Goal: Task Accomplishment & Management: Use online tool/utility

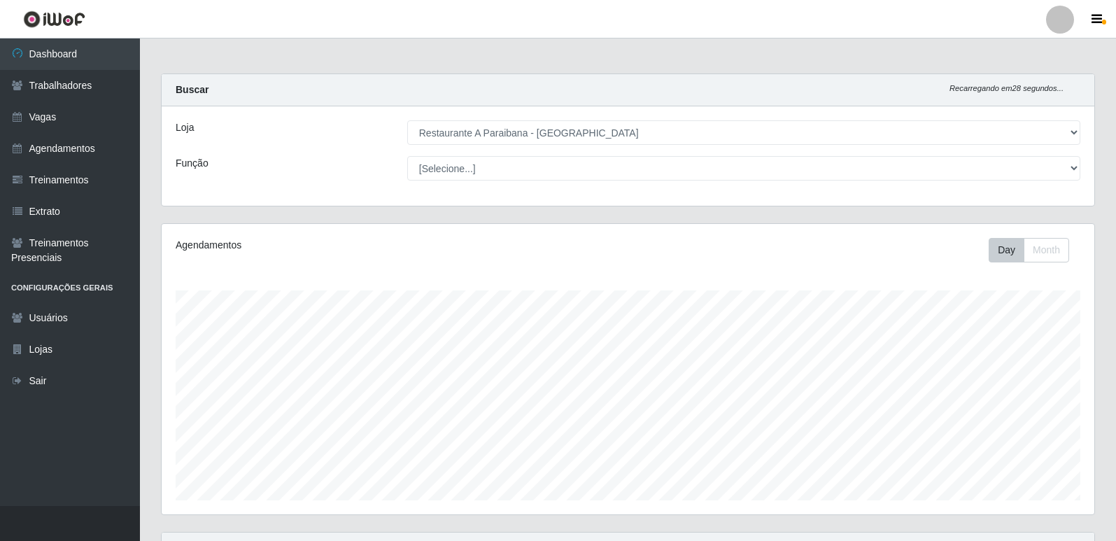
select select "342"
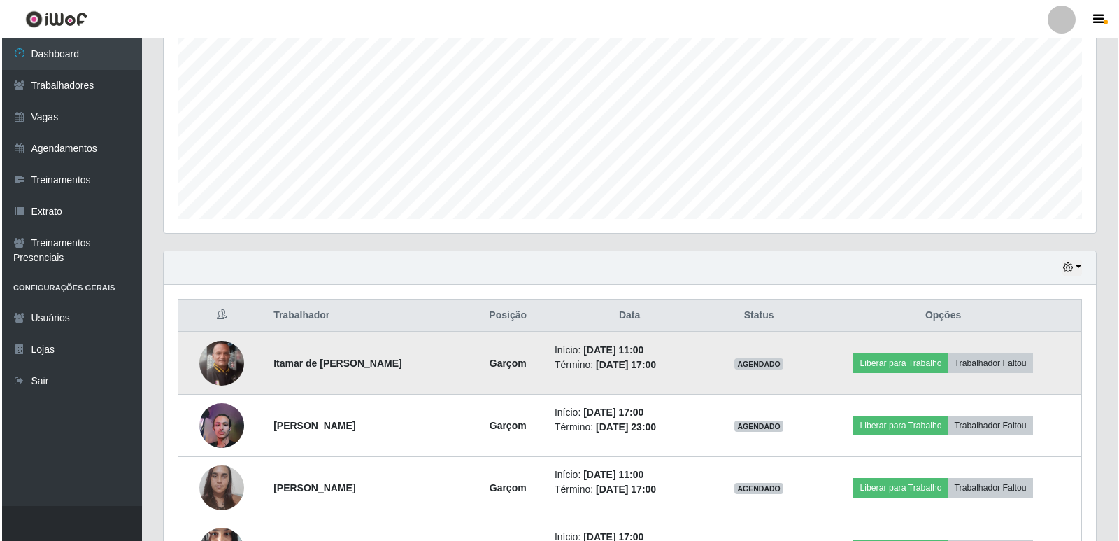
scroll to position [290, 933]
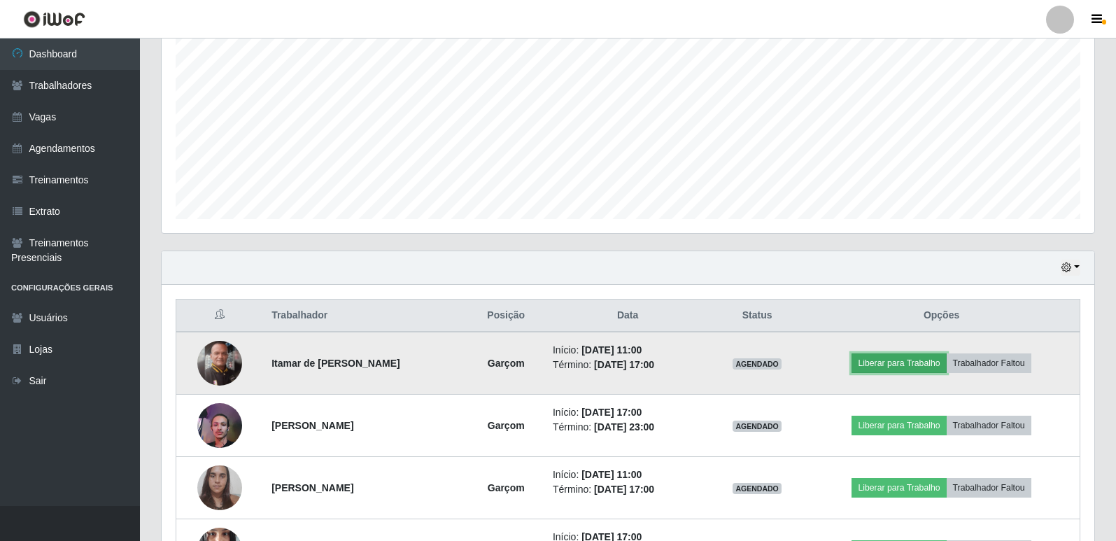
click at [925, 368] on button "Liberar para Trabalho" at bounding box center [898, 363] width 94 height 20
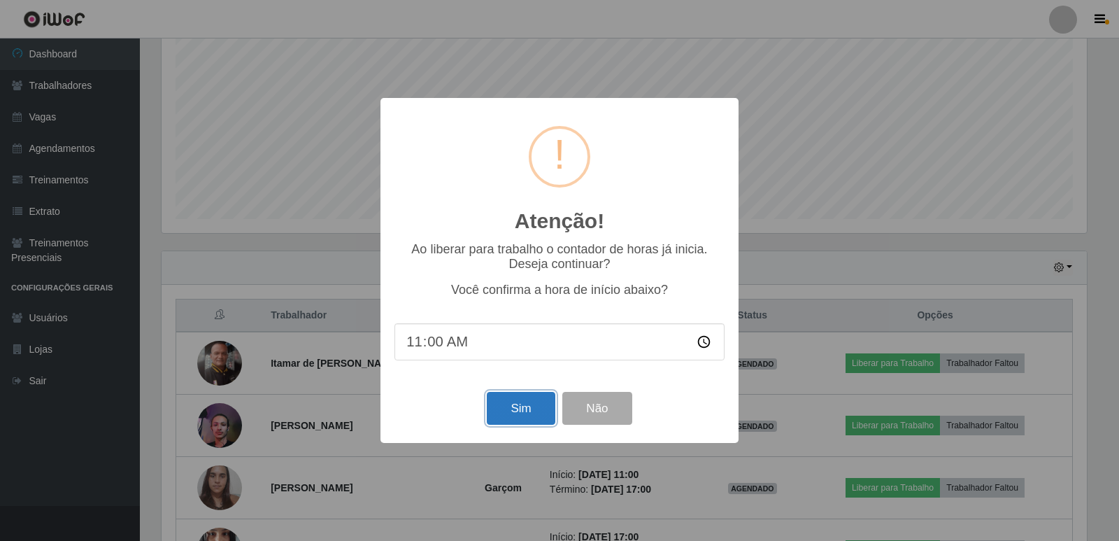
click at [530, 416] on button "Sim" at bounding box center [521, 408] width 68 height 33
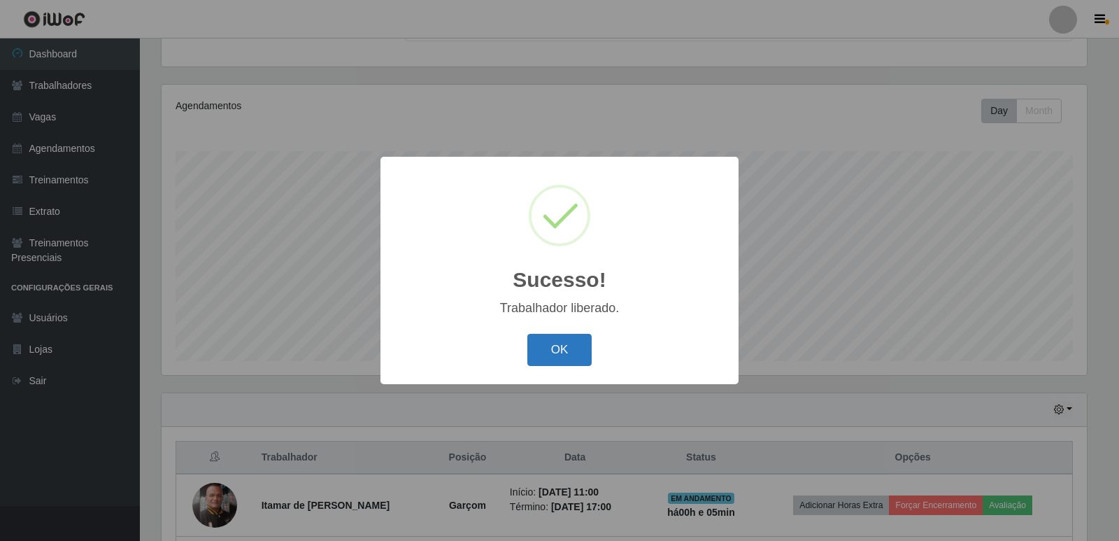
click at [568, 346] on button "OK" at bounding box center [559, 350] width 65 height 33
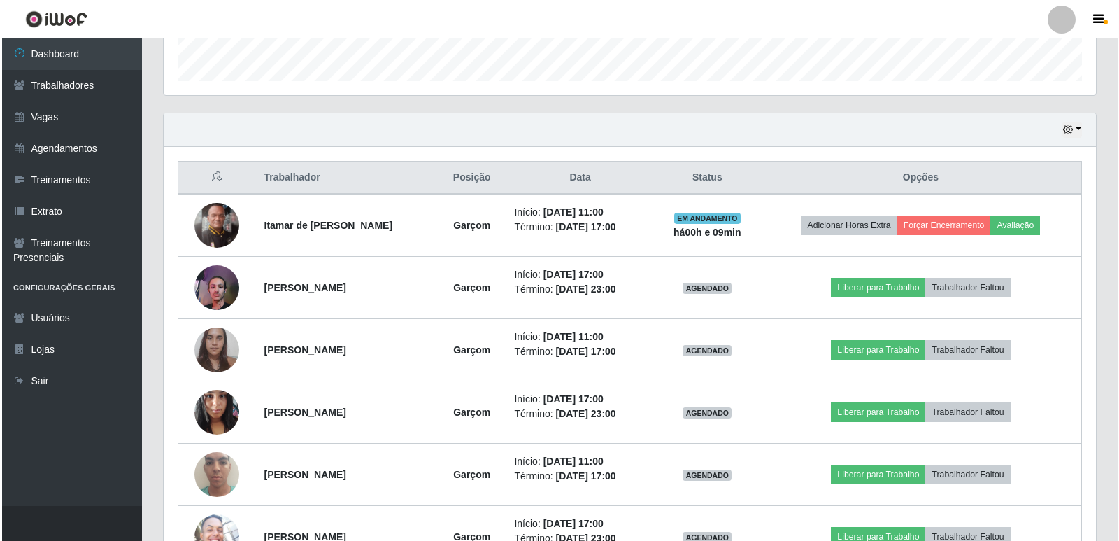
scroll to position [397, 0]
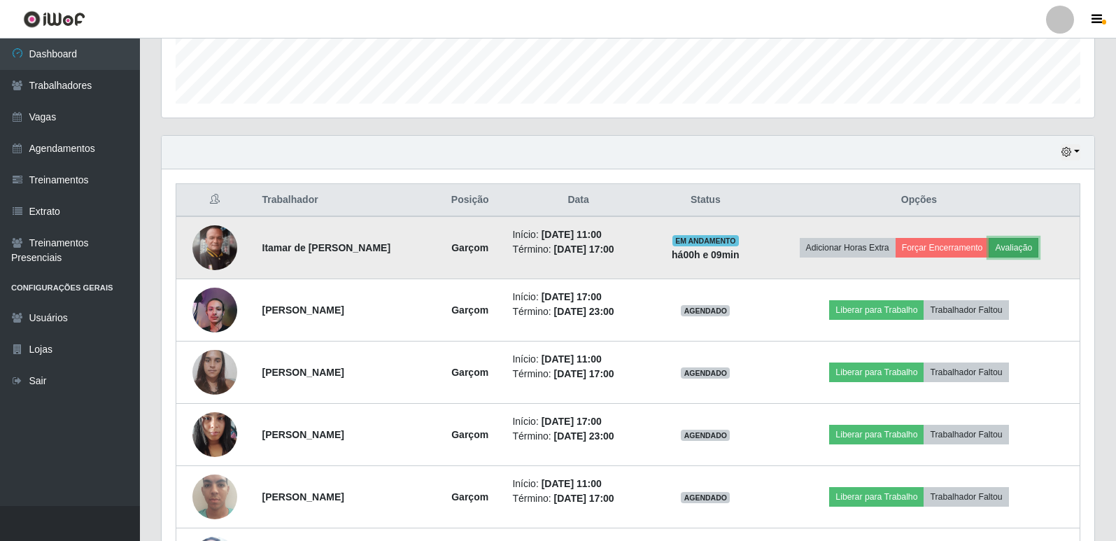
click at [1028, 245] on button "Avaliação" at bounding box center [1013, 248] width 50 height 20
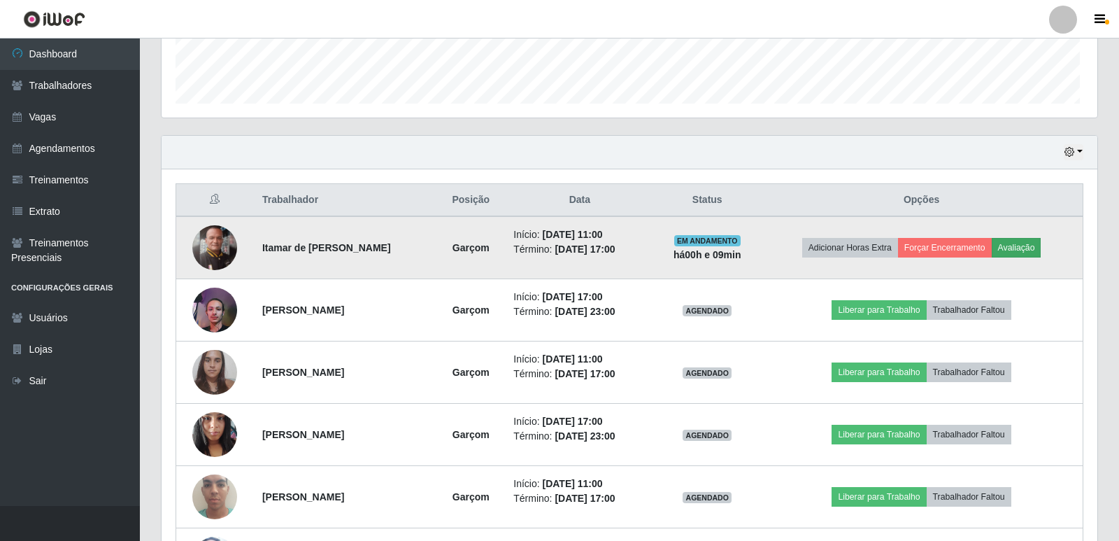
scroll to position [290, 926]
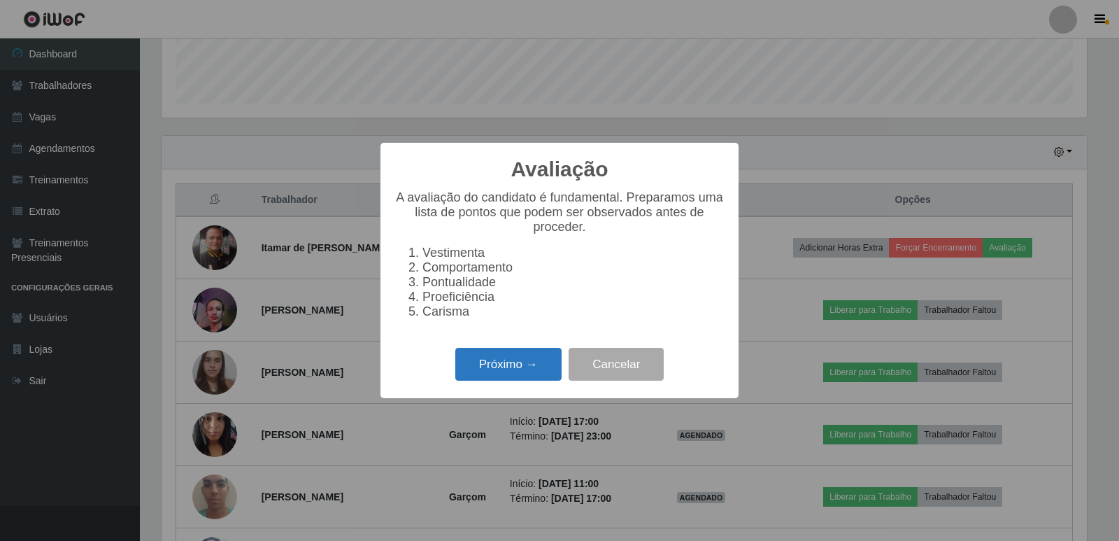
click at [509, 364] on button "Próximo →" at bounding box center [508, 364] width 106 height 33
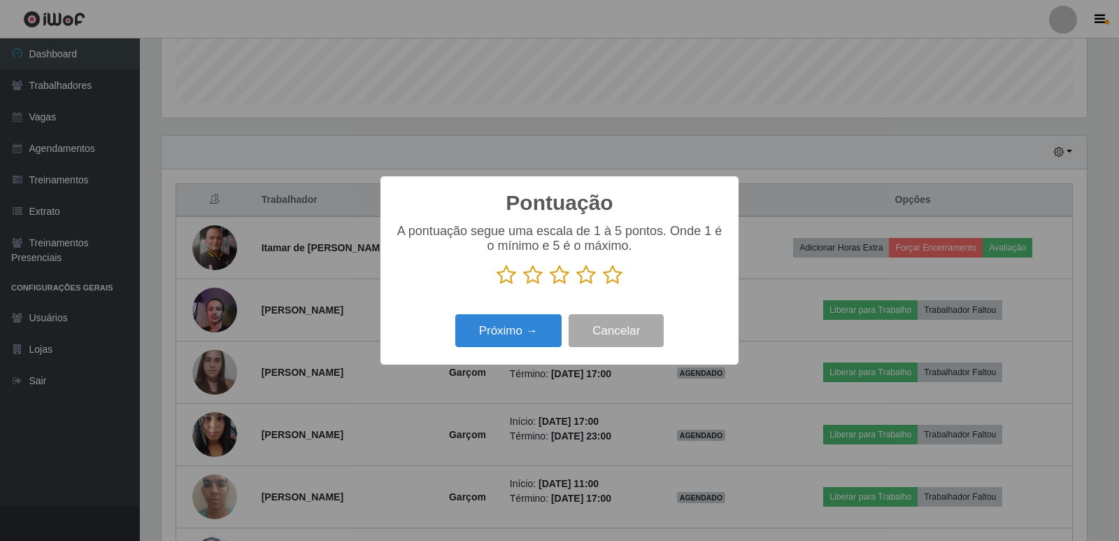
click at [611, 280] on icon at bounding box center [613, 274] width 20 height 21
click at [603, 285] on input "radio" at bounding box center [603, 285] width 0 height 0
click at [532, 330] on button "Próximo →" at bounding box center [508, 330] width 106 height 33
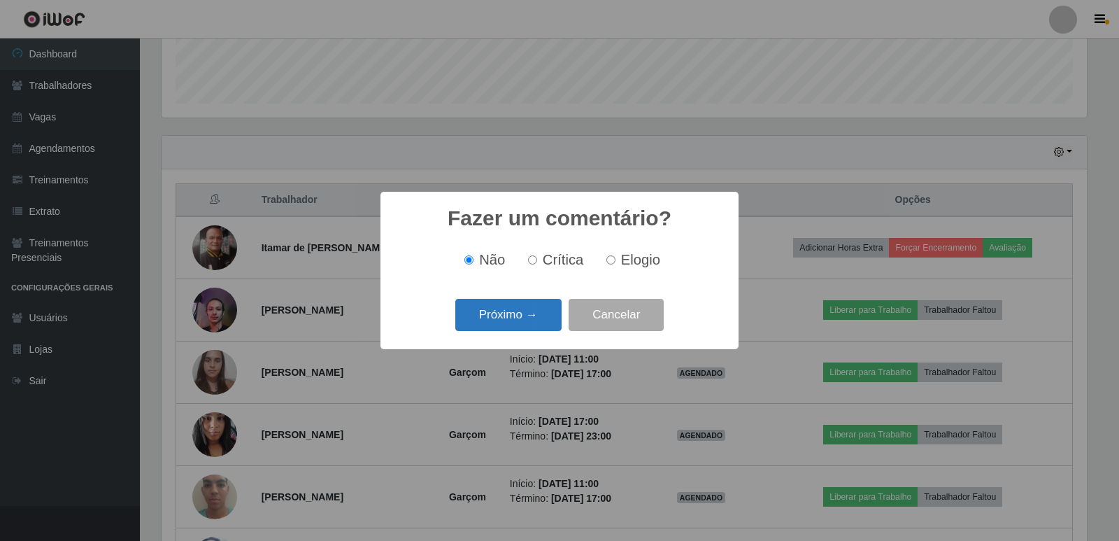
click at [539, 314] on button "Próximo →" at bounding box center [508, 315] width 106 height 33
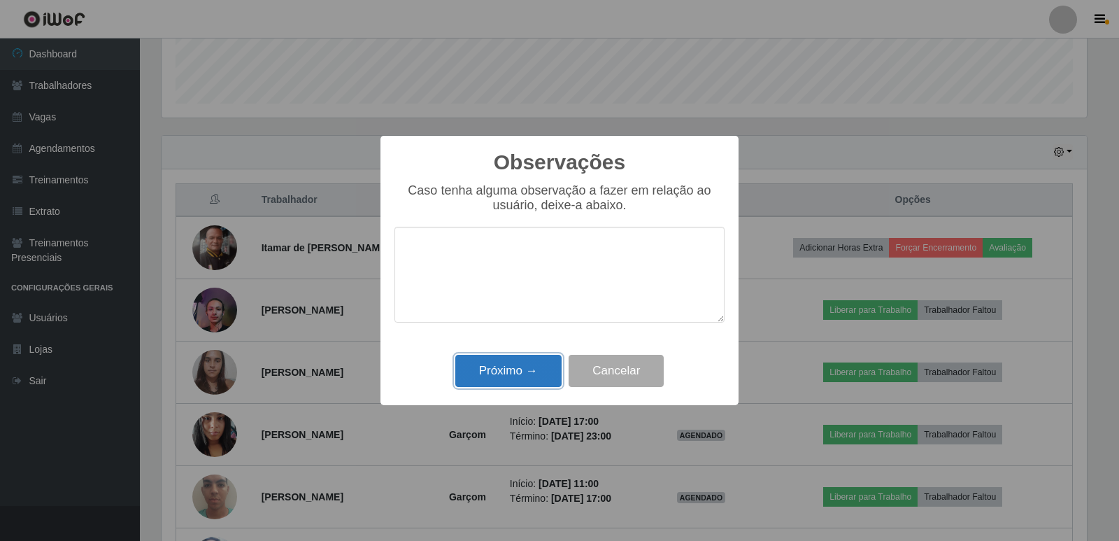
click at [538, 364] on button "Próximo →" at bounding box center [508, 371] width 106 height 33
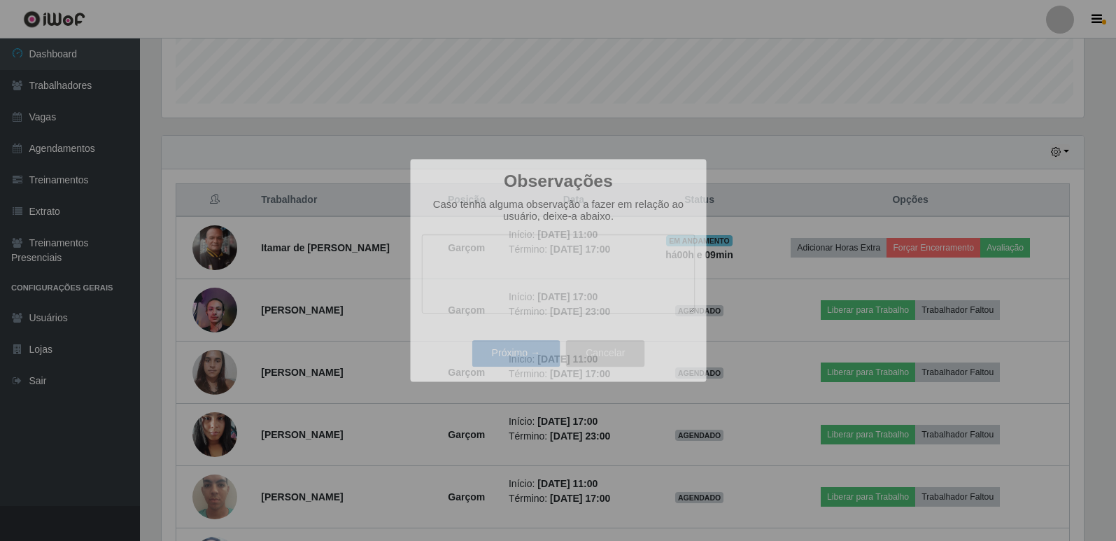
scroll to position [290, 933]
